Goal: Information Seeking & Learning: Learn about a topic

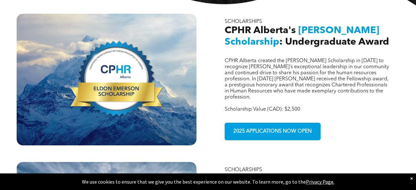
scroll to position [203, 0]
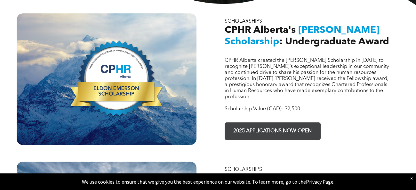
click at [309, 125] on span "2025 APPLICATIONS NOW OPEN" at bounding box center [272, 131] width 83 height 12
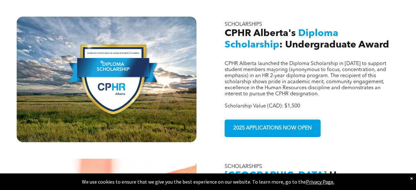
scroll to position [350, 0]
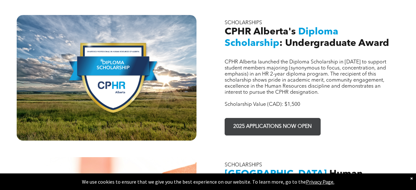
click at [275, 121] on span "2025 APPLICATIONS NOW OPEN" at bounding box center [272, 127] width 83 height 12
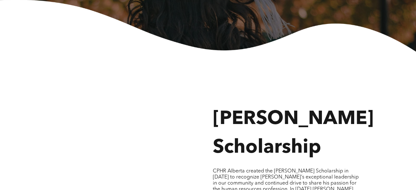
scroll to position [216, 0]
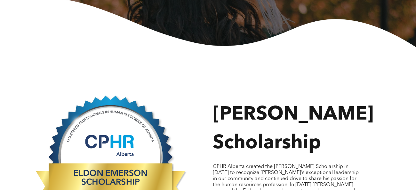
click at [315, 110] on span "Eldon Emerson Scholarship" at bounding box center [293, 129] width 161 height 48
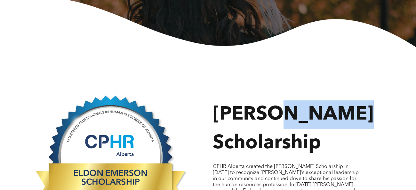
click at [315, 110] on span "Eldon Emerson Scholarship" at bounding box center [293, 129] width 161 height 48
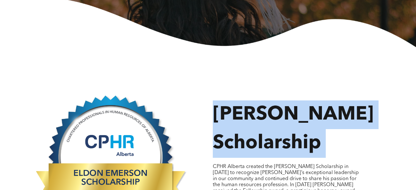
copy div "Eldon Emerson Scholarship"
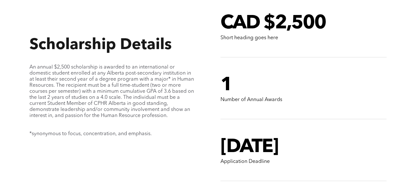
click at [397, 60] on div "Scholarship Details An annual $2,500 scholarship is awarded to an international…" at bounding box center [208, 88] width 384 height 262
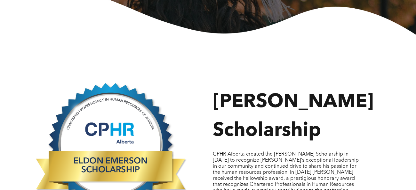
scroll to position [0, 0]
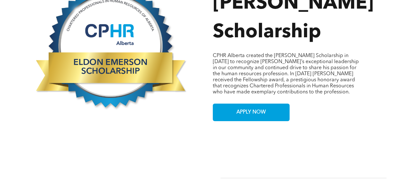
scroll to position [346, 0]
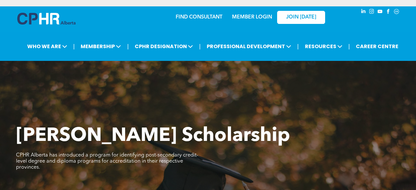
click at [231, 14] on div "MEMBER LOGIN" at bounding box center [252, 16] width 42 height 12
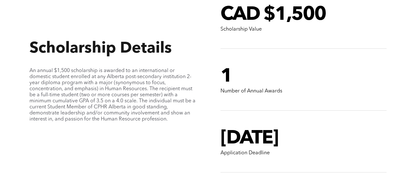
scroll to position [561, 0]
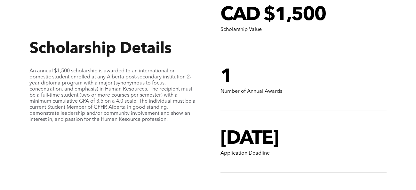
click at [73, 100] on span "An annual $1,500 scholarship is awarded to an international or domestic student…" at bounding box center [112, 96] width 166 height 54
click at [60, 100] on span "An annual $1,500 scholarship is awarded to an international or domestic student…" at bounding box center [112, 96] width 166 height 54
drag, startPoint x: 51, startPoint y: 99, endPoint x: 128, endPoint y: 99, distance: 76.1
click at [128, 99] on span "An annual $1,500 scholarship is awarded to an international or domestic student…" at bounding box center [112, 96] width 166 height 54
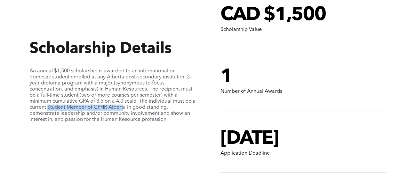
copy span "Student Member of CPHR Albert"
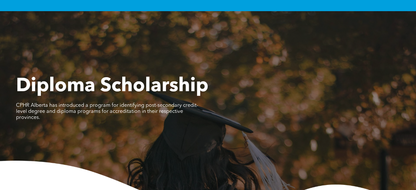
scroll to position [27, 0]
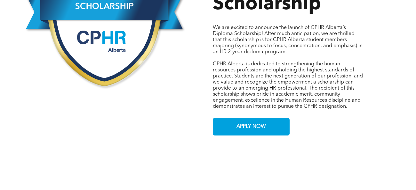
scroll to position [354, 0]
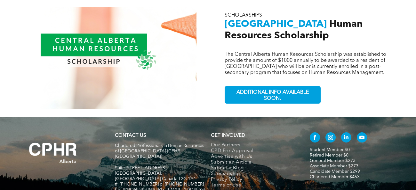
scroll to position [501, 0]
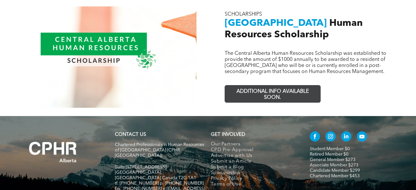
click at [248, 87] on span "ADDITIONAL INFO AVAILABLE SOON." at bounding box center [272, 95] width 93 height 19
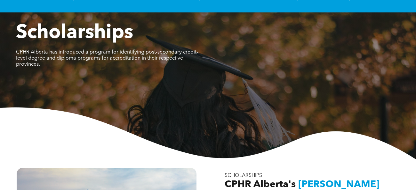
scroll to position [0, 0]
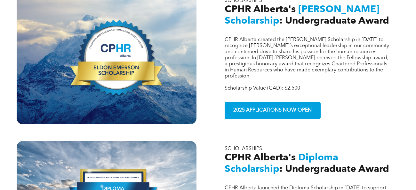
click at [240, 27] on div "CPHR Alberta created the Eldon Emerson Scholarship in 2021 to recognize Eldon’s…" at bounding box center [309, 59] width 180 height 132
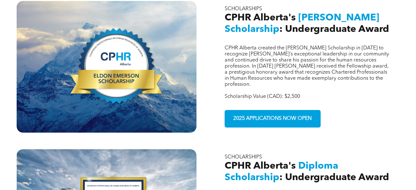
scroll to position [215, 0]
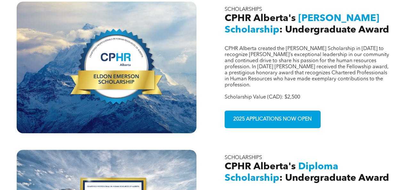
click at [245, 14] on span "CPHR Alberta's" at bounding box center [259, 19] width 71 height 10
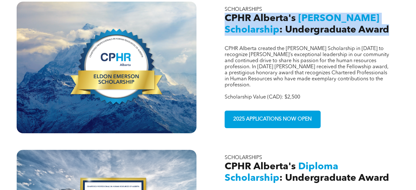
click at [245, 14] on span "CPHR Alberta's" at bounding box center [259, 19] width 71 height 10
copy div "CPHR Alberta's Eldon Emerson Scholarship : Undergraduate Award"
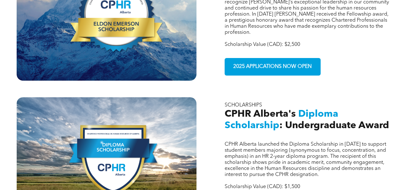
scroll to position [282, 0]
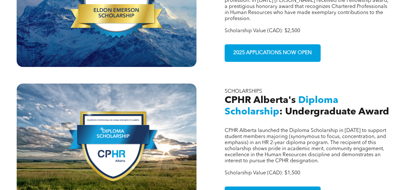
click at [286, 107] on span ": Undergraduate Award" at bounding box center [334, 112] width 110 height 10
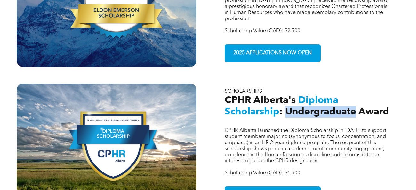
click at [286, 107] on span ": Undergraduate Award" at bounding box center [334, 112] width 110 height 10
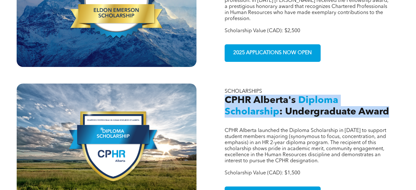
copy div "CPHR Alberta's Diploma Scholarship : Undergraduate Award"
click at [273, 96] on span "CPHR Alberta's" at bounding box center [259, 101] width 71 height 10
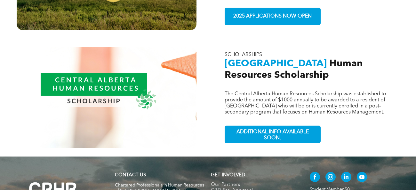
scroll to position [462, 0]
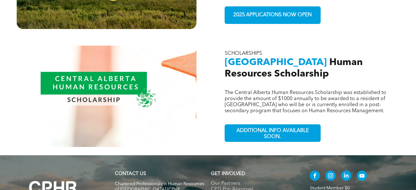
click at [266, 62] on span "Human Resources Scholarship" at bounding box center [293, 68] width 138 height 21
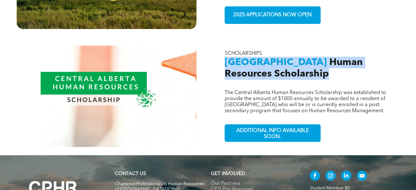
copy div "Central Alberta Human Resources Scholarship"
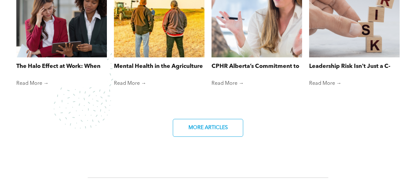
scroll to position [550, 0]
